Goal: Task Accomplishment & Management: Manage account settings

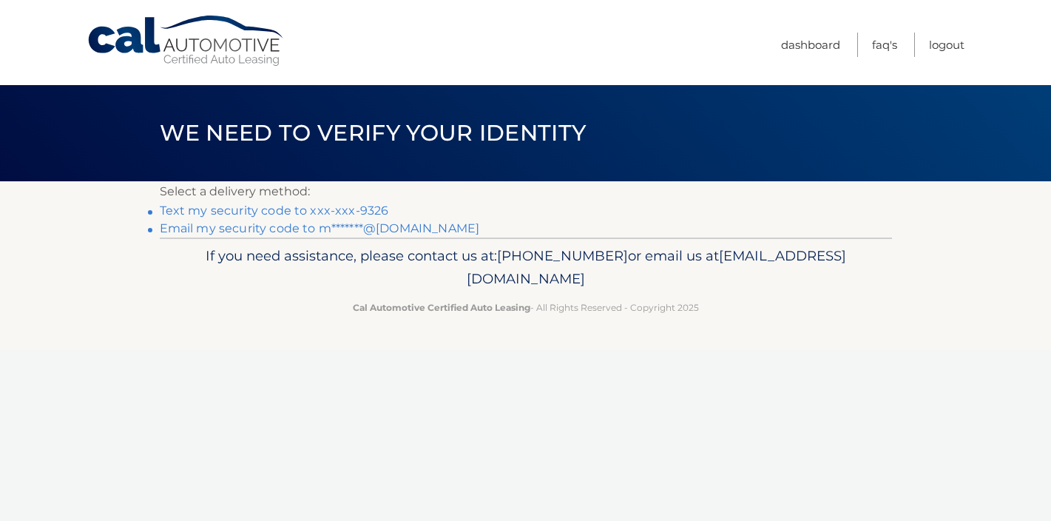
click at [365, 207] on link "Text my security code to xxx-xxx-9326" at bounding box center [274, 210] width 229 height 14
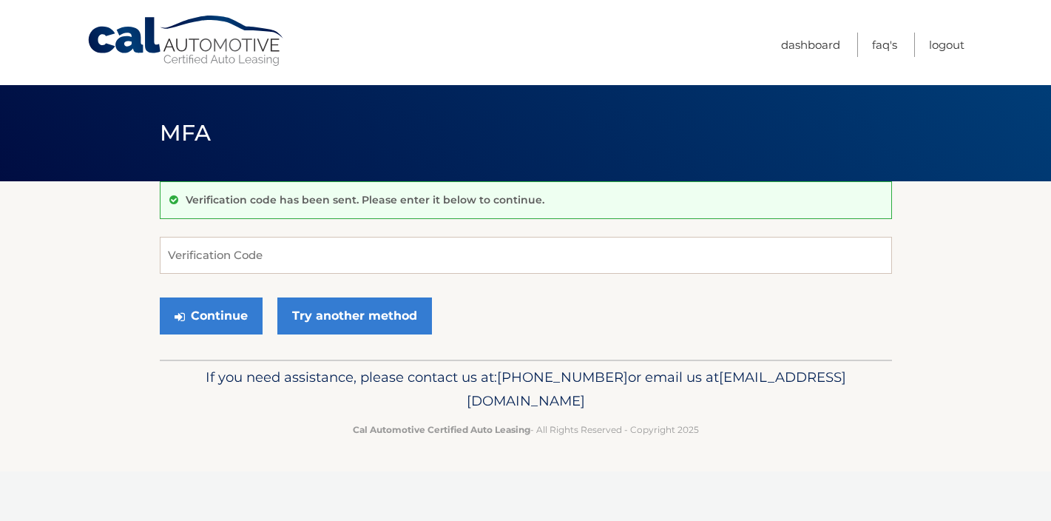
click at [334, 232] on div "Verification code has been sent. Please enter it below to continue. Verificatio…" at bounding box center [526, 270] width 732 height 178
click at [331, 254] on input "Verification Code" at bounding box center [526, 255] width 732 height 37
type input "417164"
click at [239, 319] on button "Continue" at bounding box center [211, 315] width 103 height 37
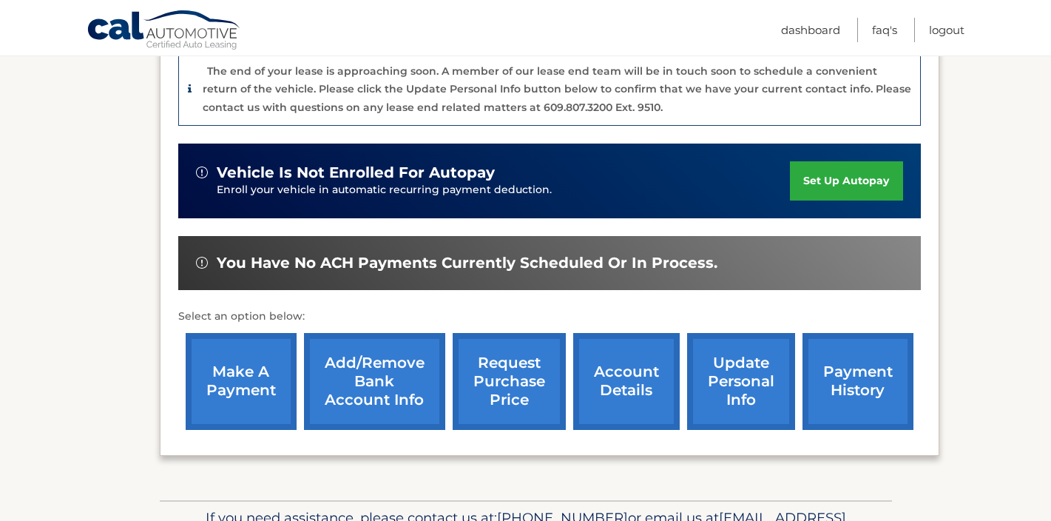
scroll to position [419, 0]
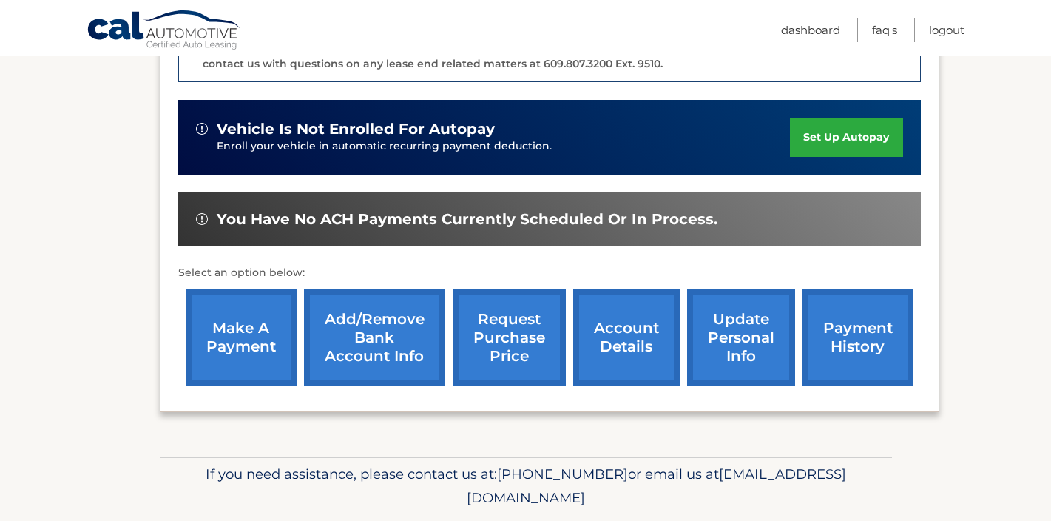
click at [222, 345] on link "make a payment" at bounding box center [241, 337] width 111 height 97
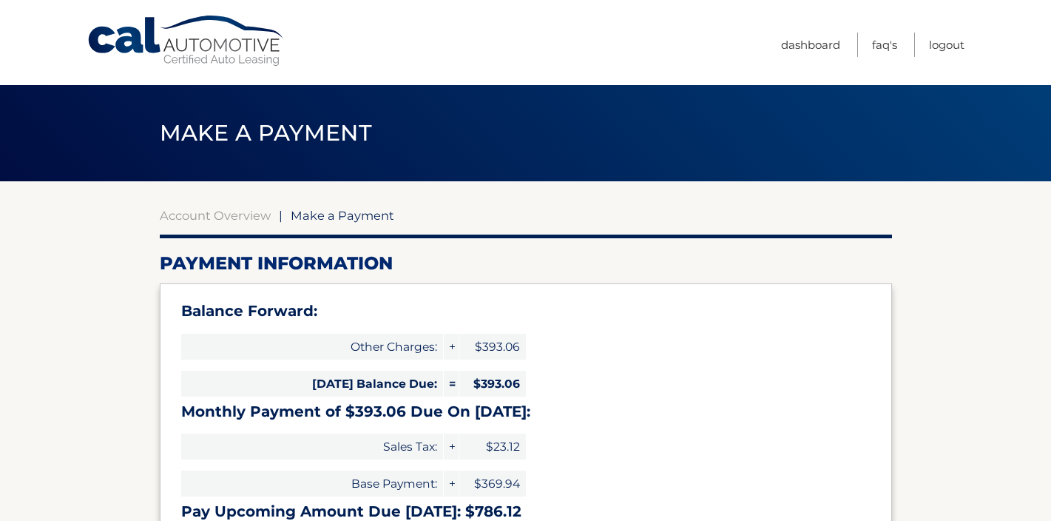
select select "OWVmMTg4ODYtYzJjMC00MTkxLWI2NTMtYjczZWU4ZmU2OGJh"
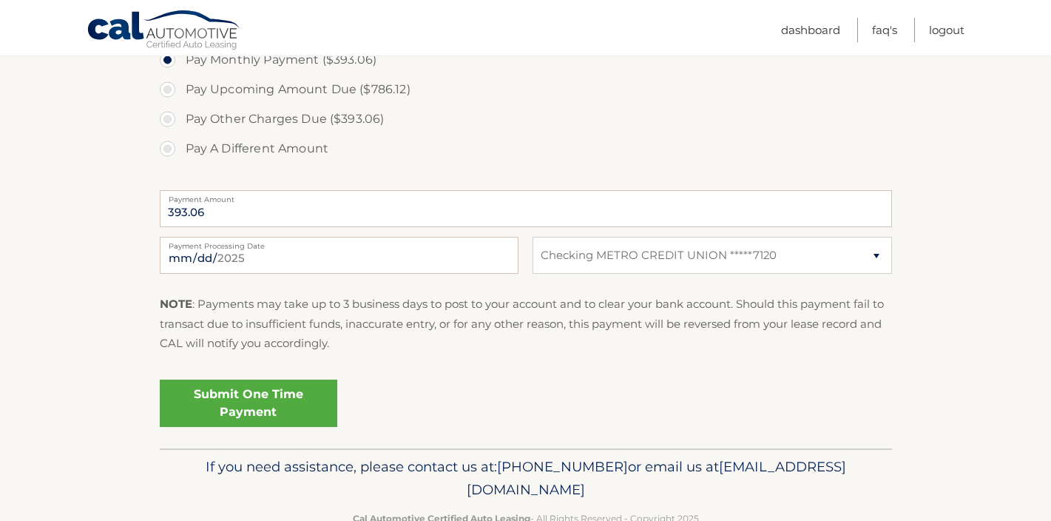
scroll to position [653, 0]
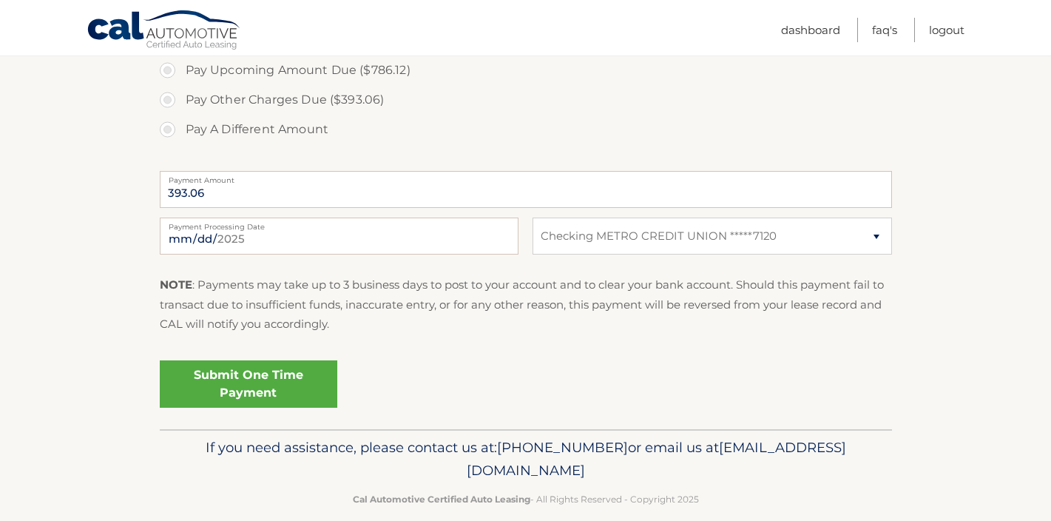
click at [285, 384] on link "Submit One Time Payment" at bounding box center [249, 383] width 178 height 47
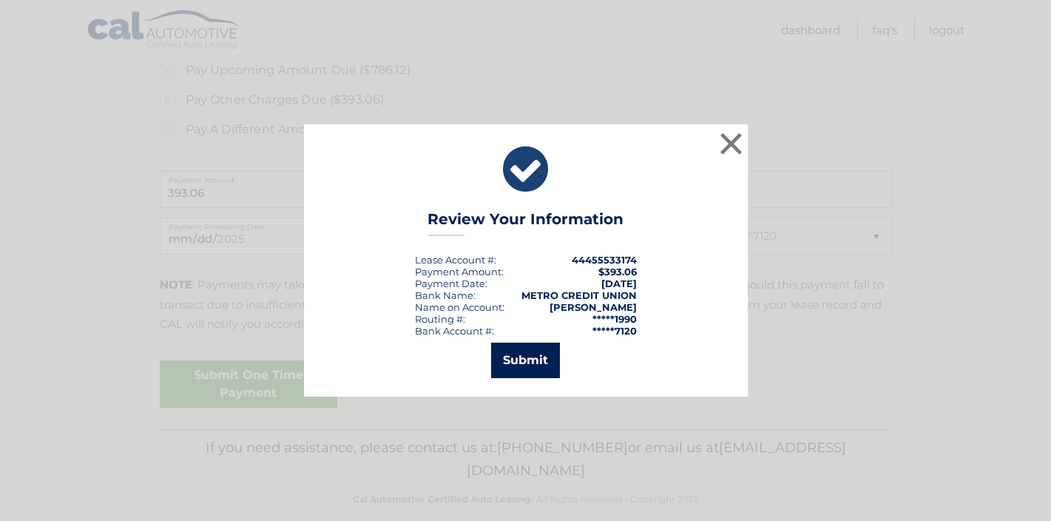
click at [511, 365] on button "Submit" at bounding box center [525, 360] width 69 height 36
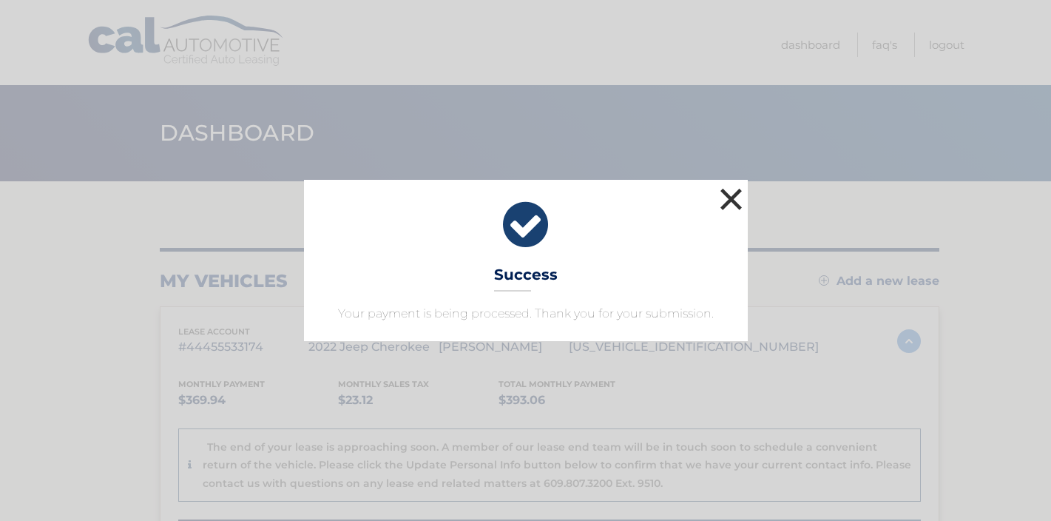
click at [731, 199] on button "×" at bounding box center [732, 199] width 30 height 30
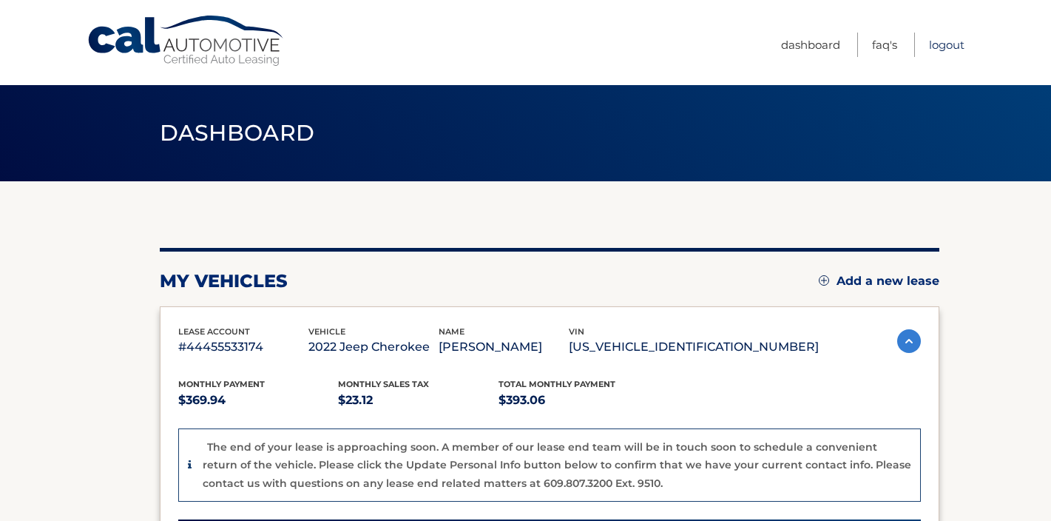
click at [942, 42] on link "Logout" at bounding box center [947, 45] width 36 height 24
